Goal: Check status: Check status

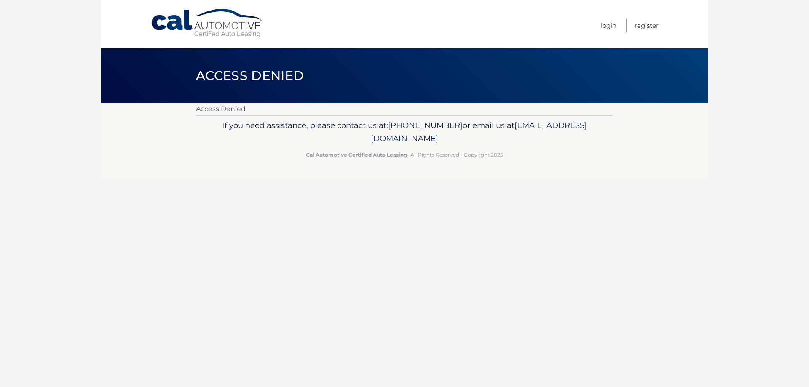
click at [173, 27] on link "Cal Automotive" at bounding box center [207, 23] width 114 height 30
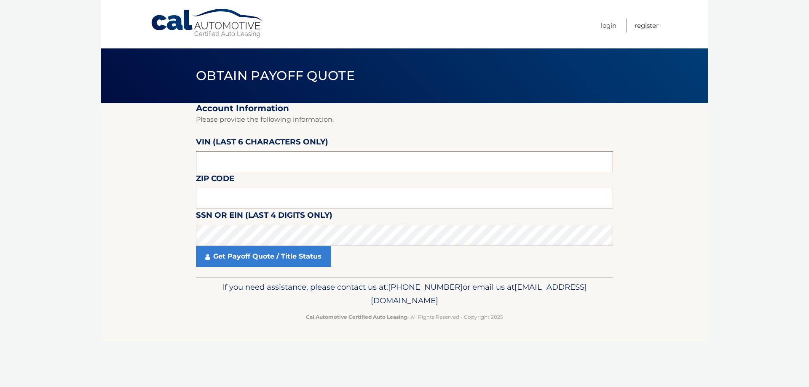
paste input "2HKRW2"
drag, startPoint x: 231, startPoint y: 163, endPoint x: 191, endPoint y: 163, distance: 39.6
click at [191, 163] on section "Account Information Please provide the following information. VIN (last 6 chara…" at bounding box center [404, 190] width 607 height 174
type input "2HKRW2"
click at [221, 202] on input "text" at bounding box center [404, 198] width 417 height 21
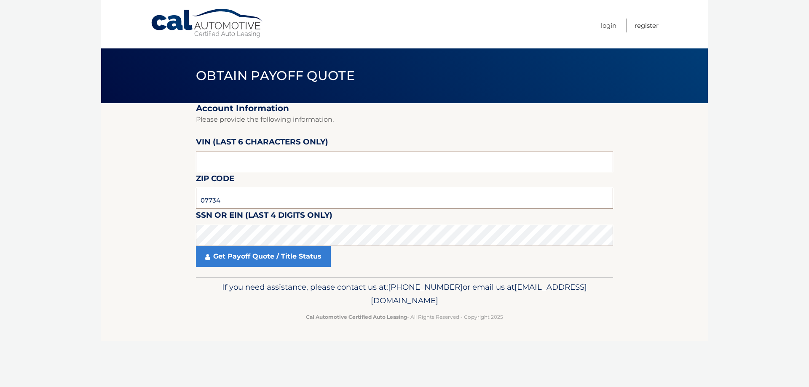
type input "07734"
click at [212, 166] on input "text" at bounding box center [404, 161] width 417 height 21
click at [235, 260] on link "Get Payoff Quote / Title Status" at bounding box center [263, 256] width 135 height 21
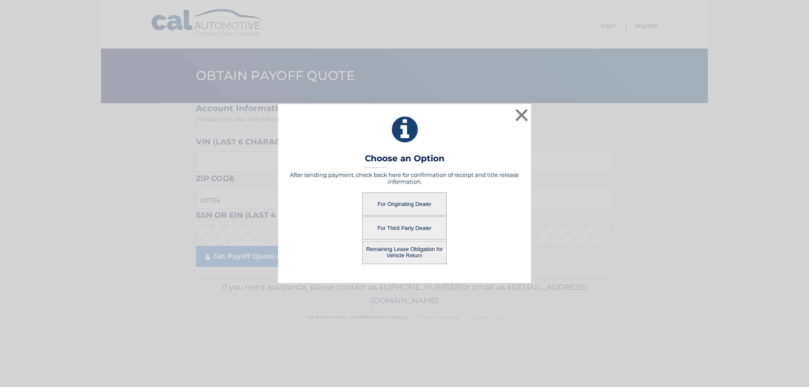
click at [401, 201] on button "For Originating Dealer" at bounding box center [404, 204] width 84 height 23
click at [396, 206] on button "For Originating Dealer" at bounding box center [404, 204] width 84 height 23
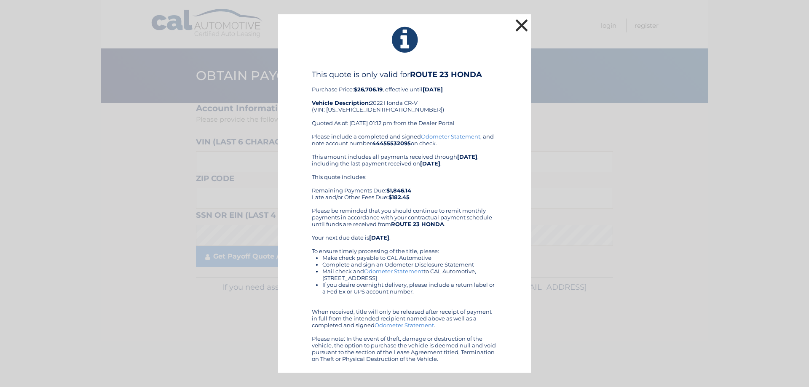
click at [521, 24] on button "×" at bounding box center [521, 25] width 17 height 17
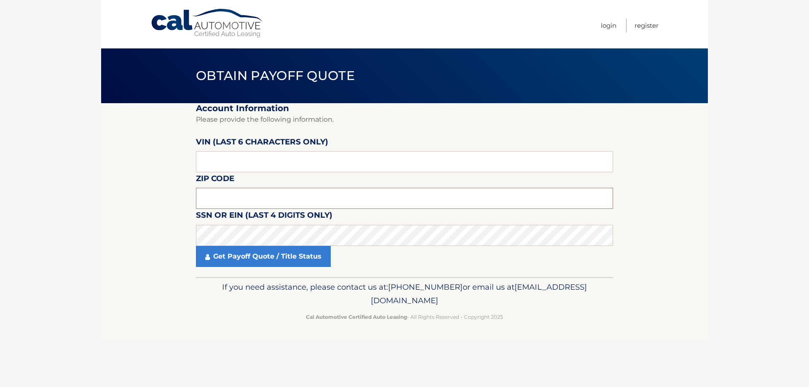
click at [215, 198] on input "text" at bounding box center [404, 198] width 417 height 21
click at [250, 202] on input "text" at bounding box center [404, 198] width 417 height 21
type input "07734"
click at [249, 258] on link "Get Payoff Quote / Title Status" at bounding box center [263, 256] width 135 height 21
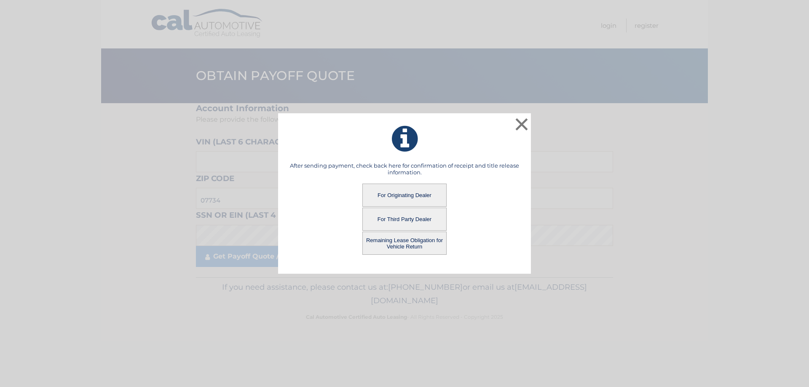
click at [411, 195] on button "For Originating Dealer" at bounding box center [404, 195] width 84 height 23
click at [408, 191] on button "For Originating Dealer" at bounding box center [404, 195] width 84 height 23
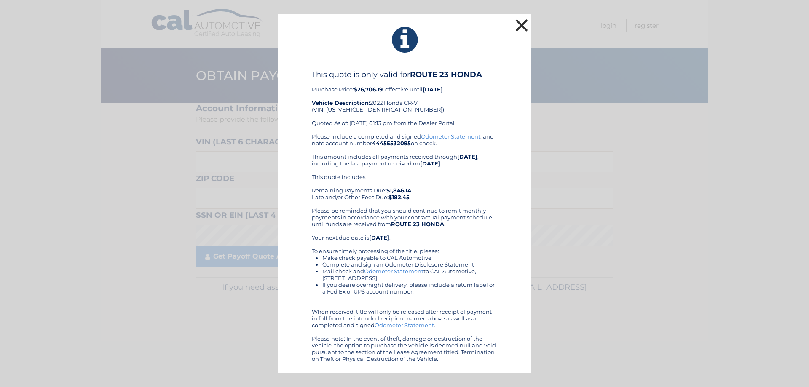
click at [523, 26] on button "×" at bounding box center [521, 25] width 17 height 17
